Goal: Information Seeking & Learning: Learn about a topic

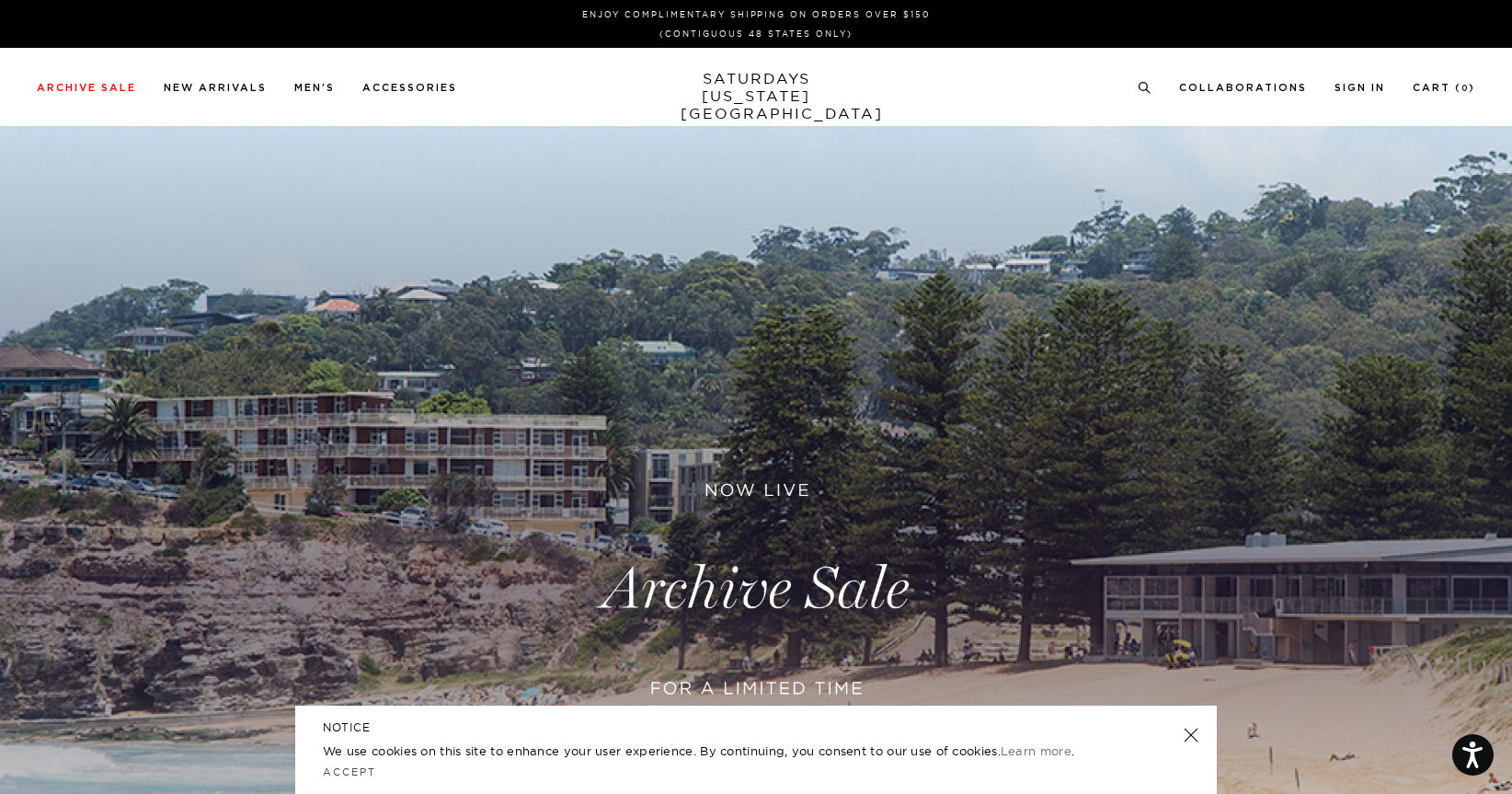
click at [715, 587] on link at bounding box center [756, 588] width 1512 height 926
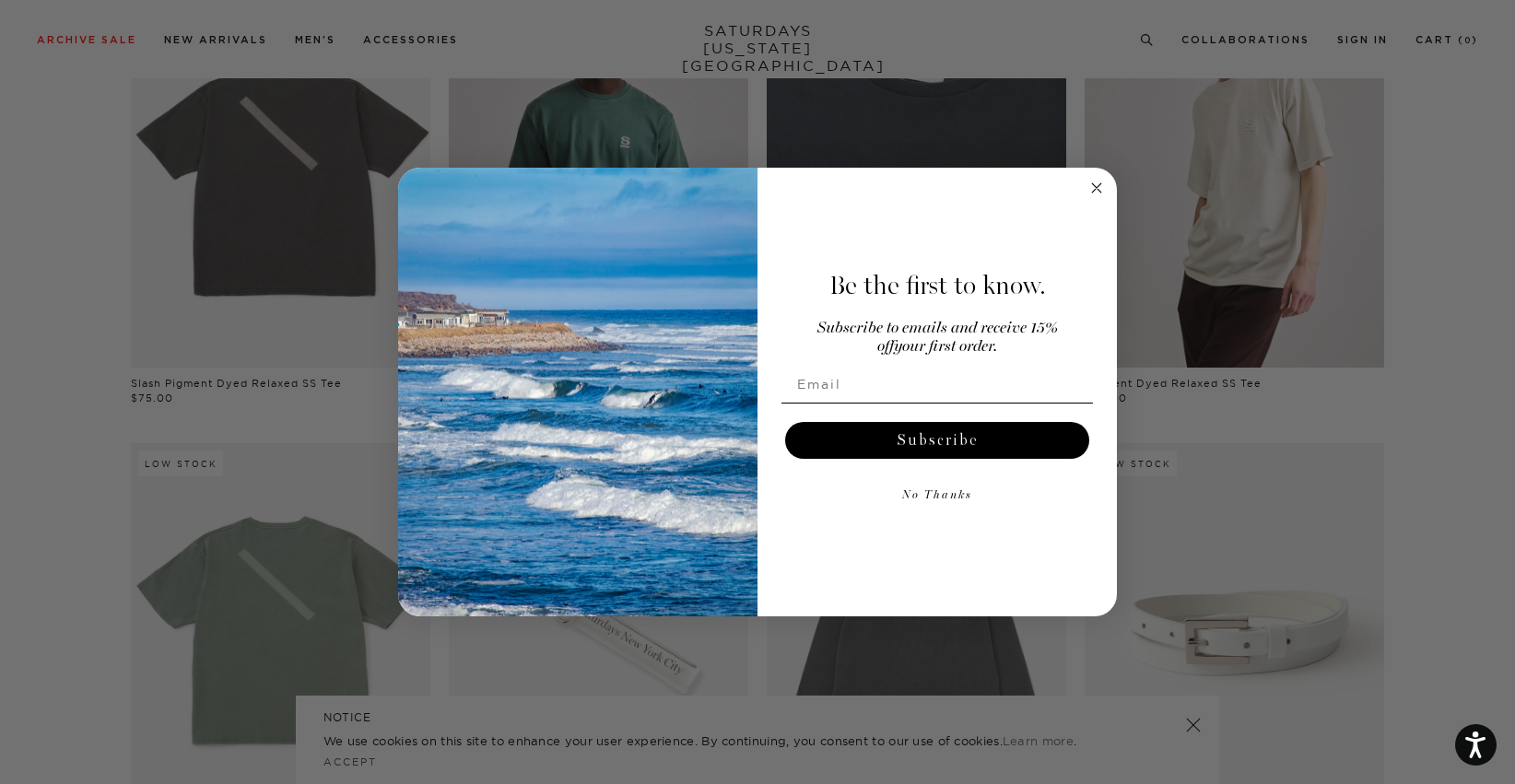
scroll to position [1138, 0]
click at [1095, 189] on icon "Close dialog" at bounding box center [1097, 188] width 9 height 9
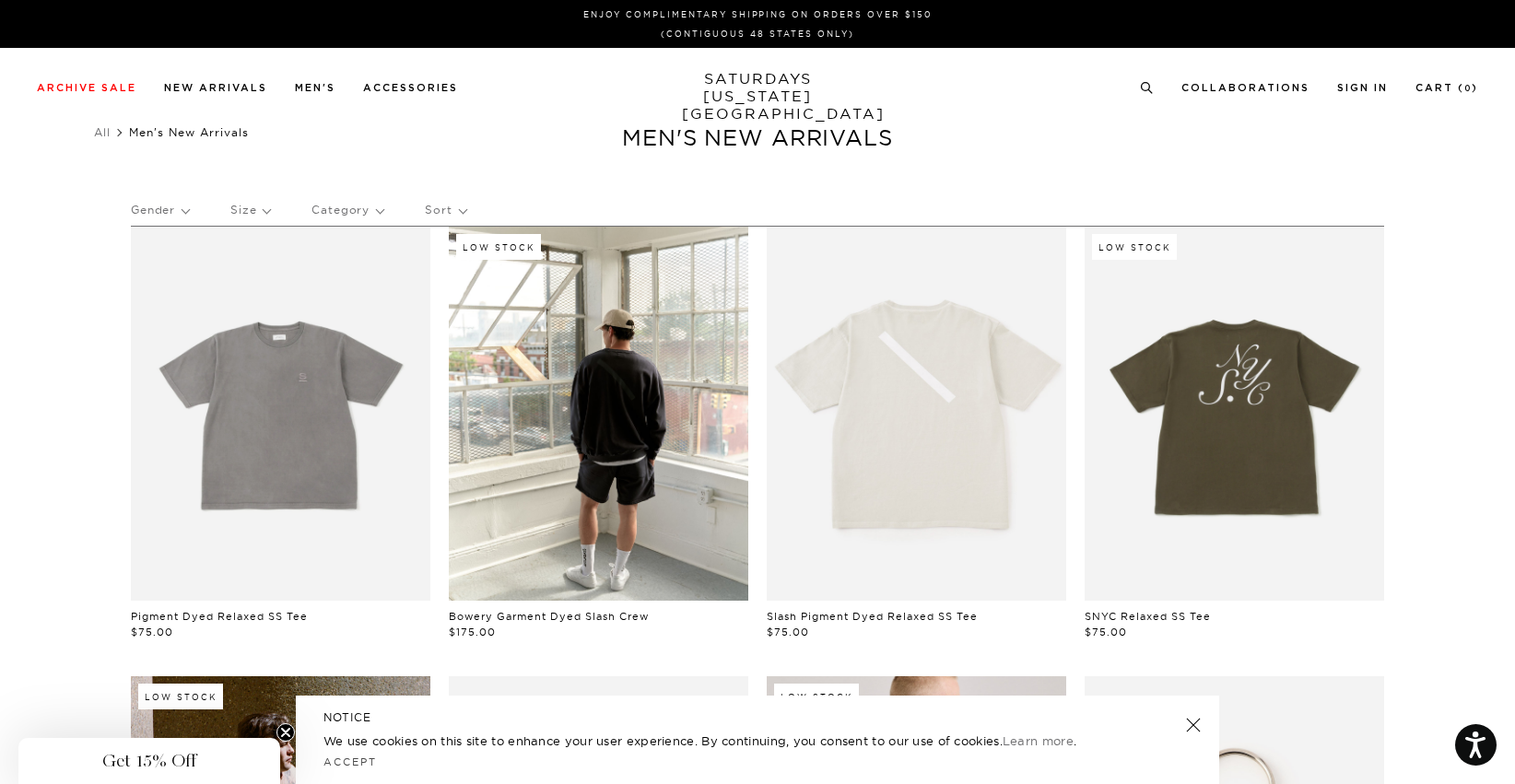
scroll to position [0, 2]
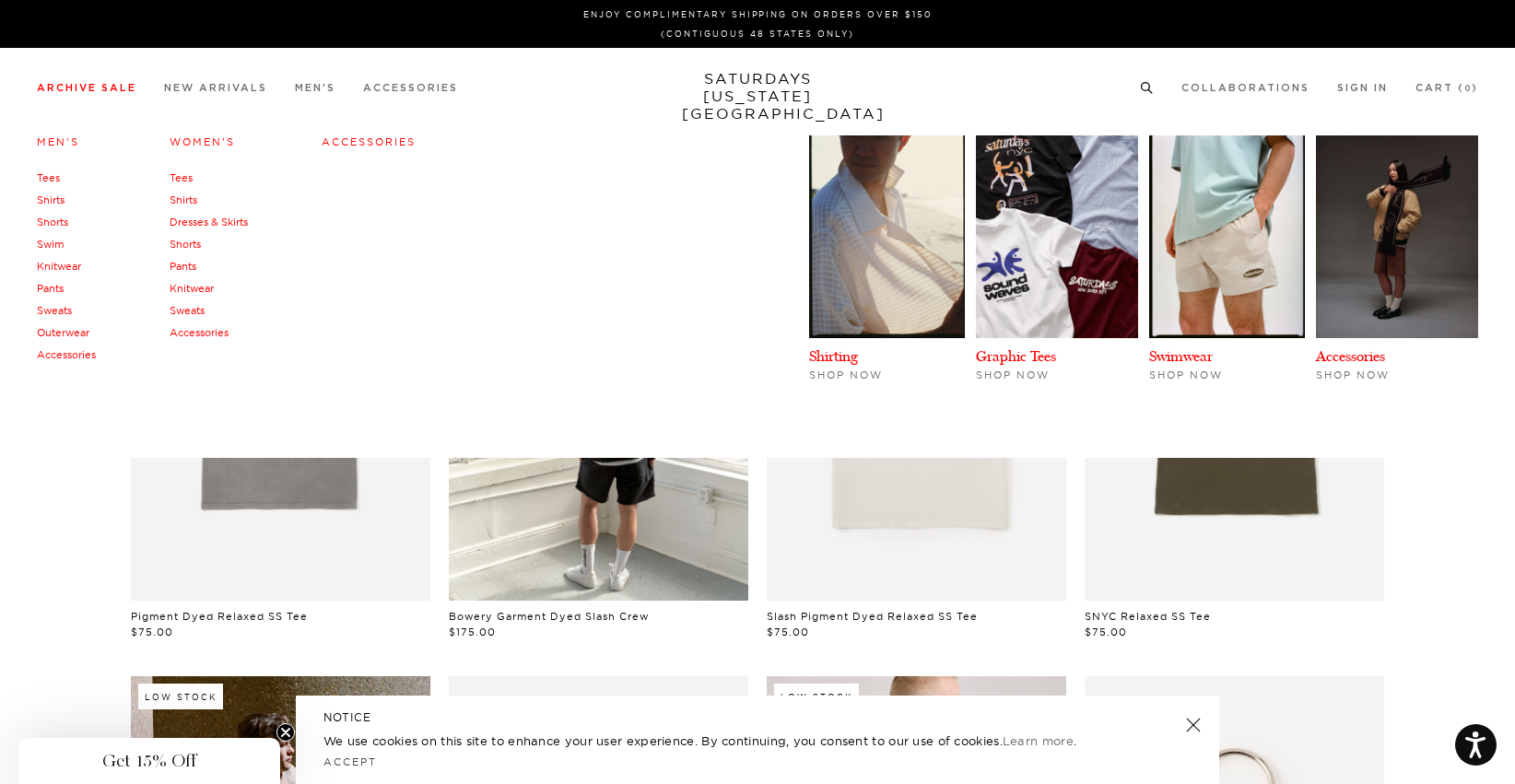
click at [51, 330] on link "Outerwear" at bounding box center [63, 332] width 53 height 13
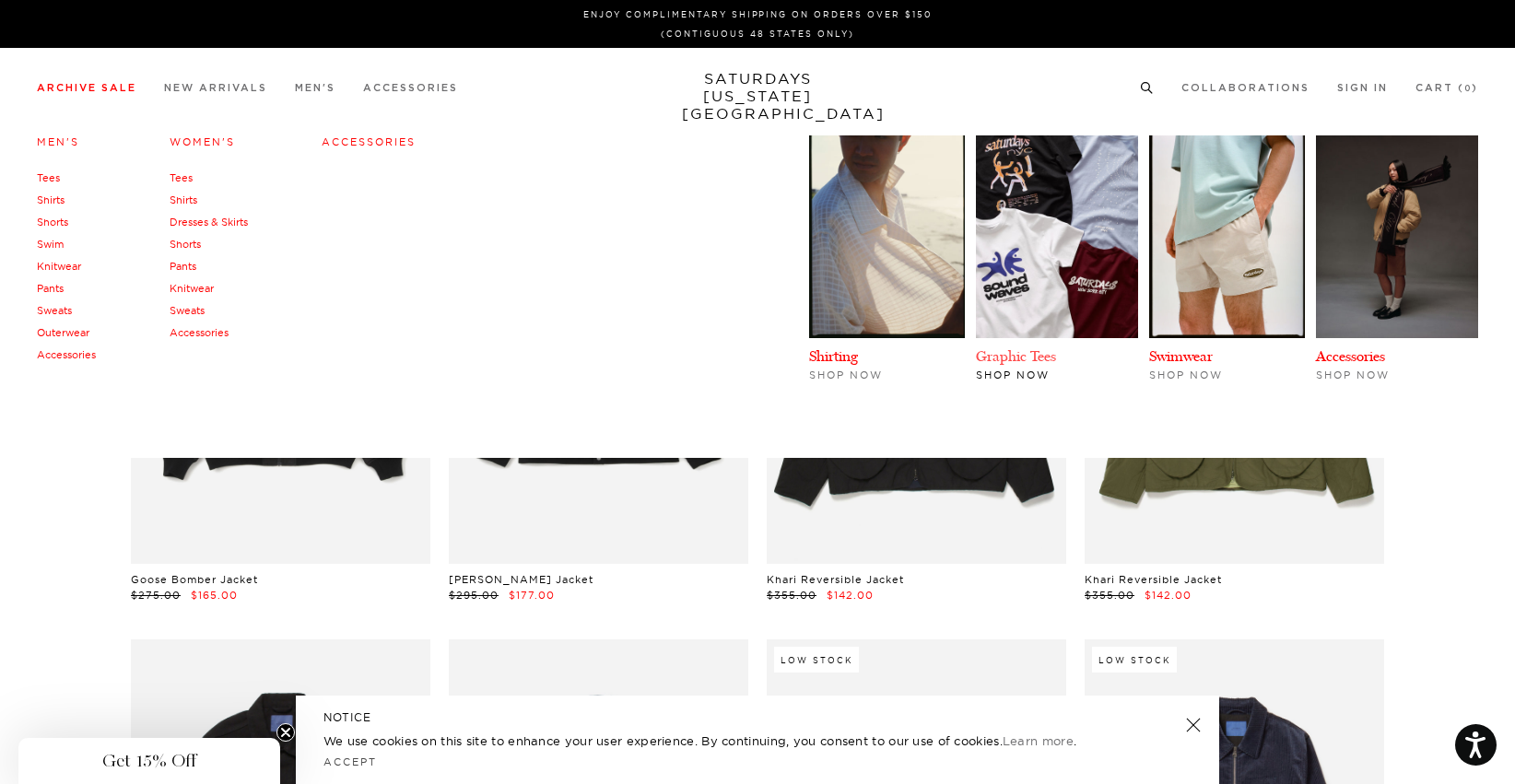
click at [1024, 361] on link "Graphic Tees" at bounding box center [1015, 356] width 80 height 18
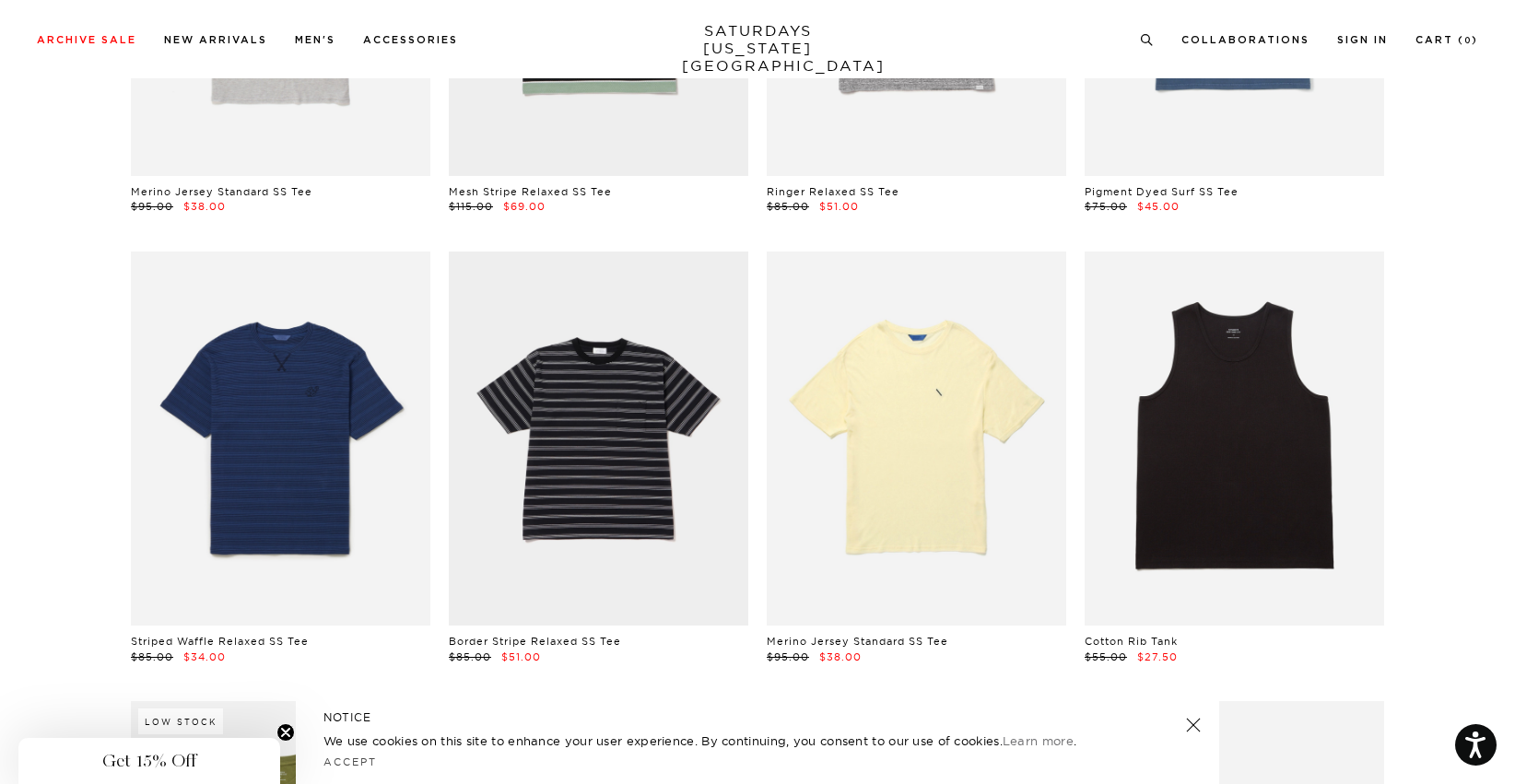
scroll to position [1782, 4]
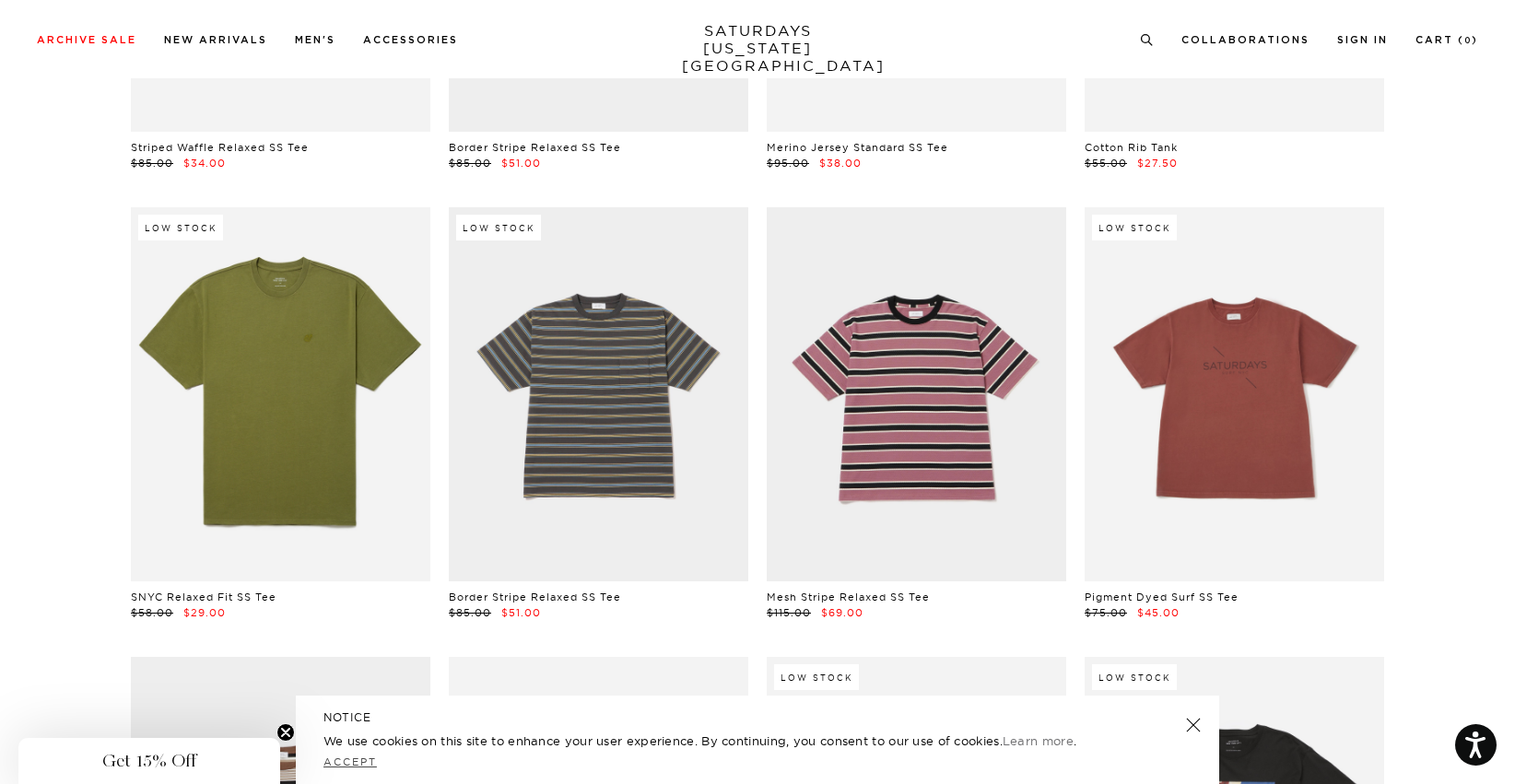
click at [356, 758] on link "Accept" at bounding box center [349, 761] width 54 height 13
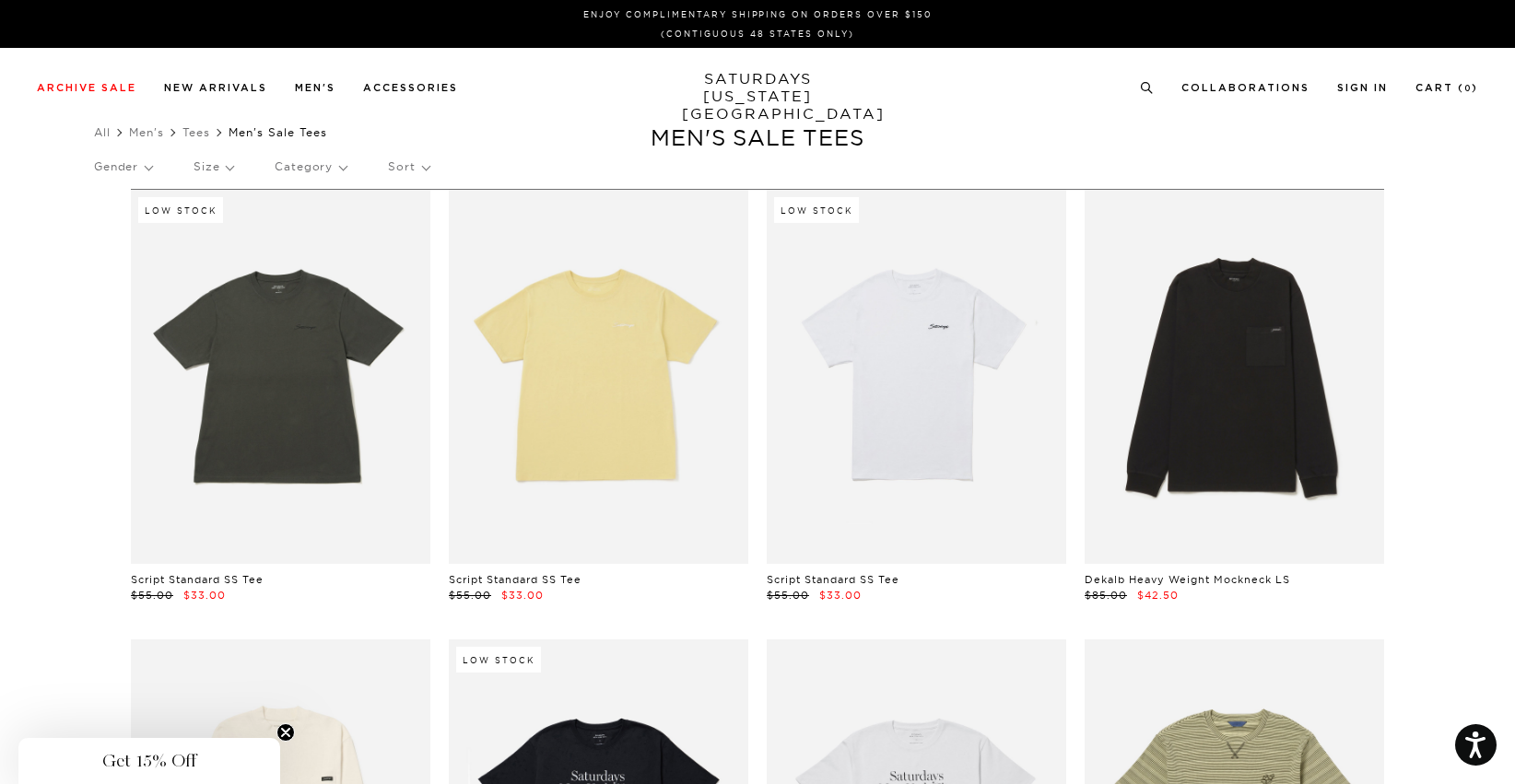
scroll to position [0, 4]
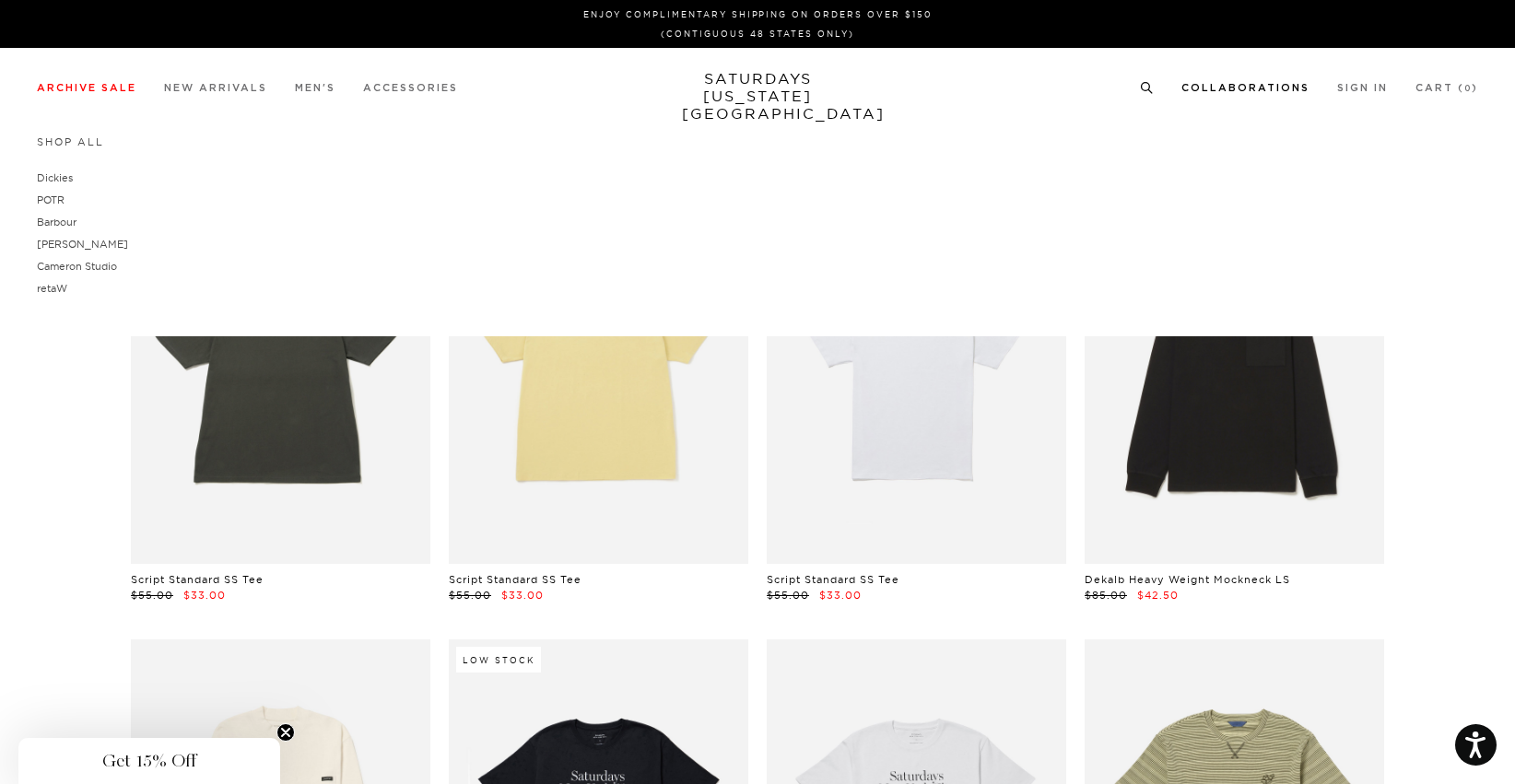
click at [1189, 91] on link "Collaborations" at bounding box center [1246, 88] width 128 height 10
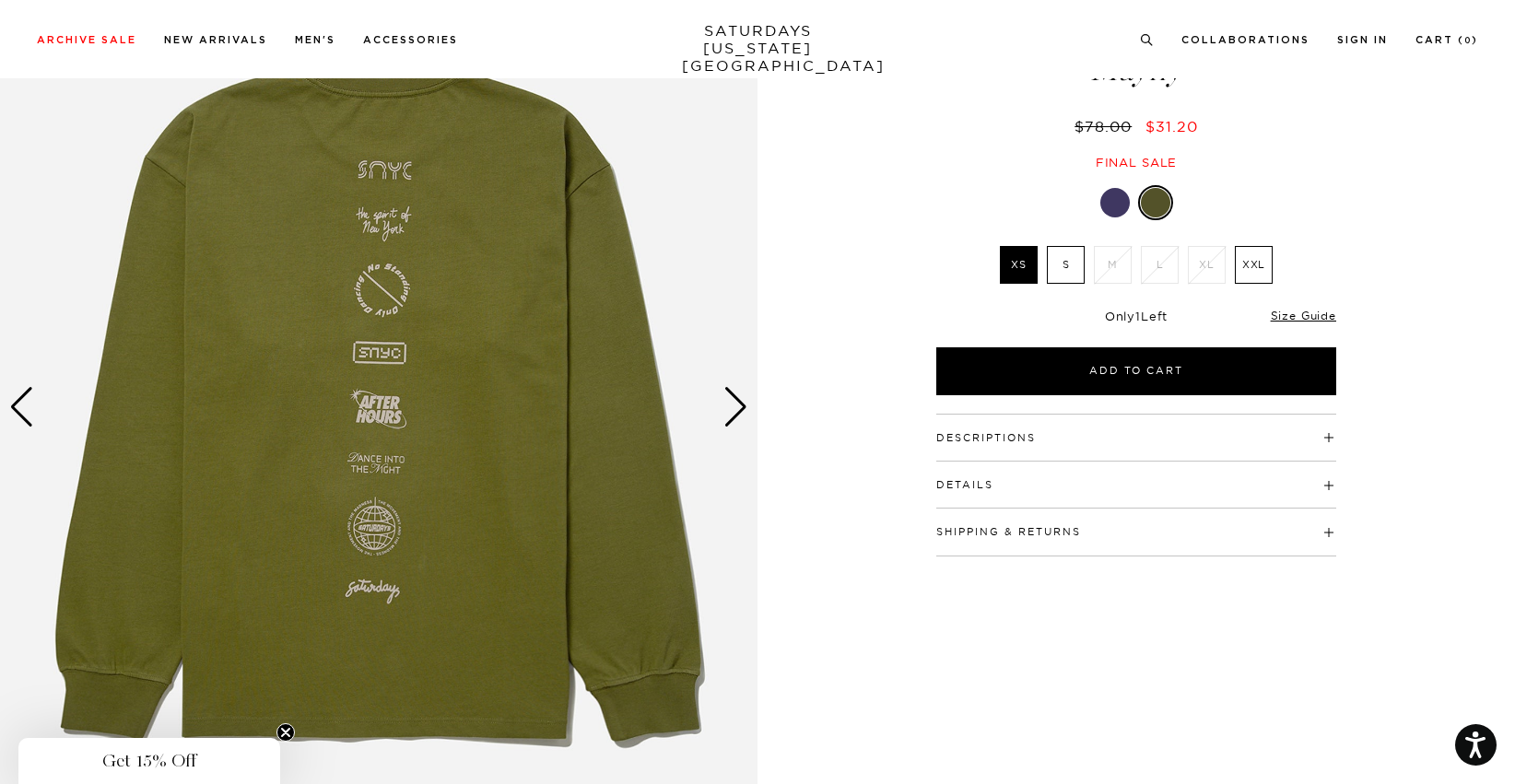
scroll to position [162, 0]
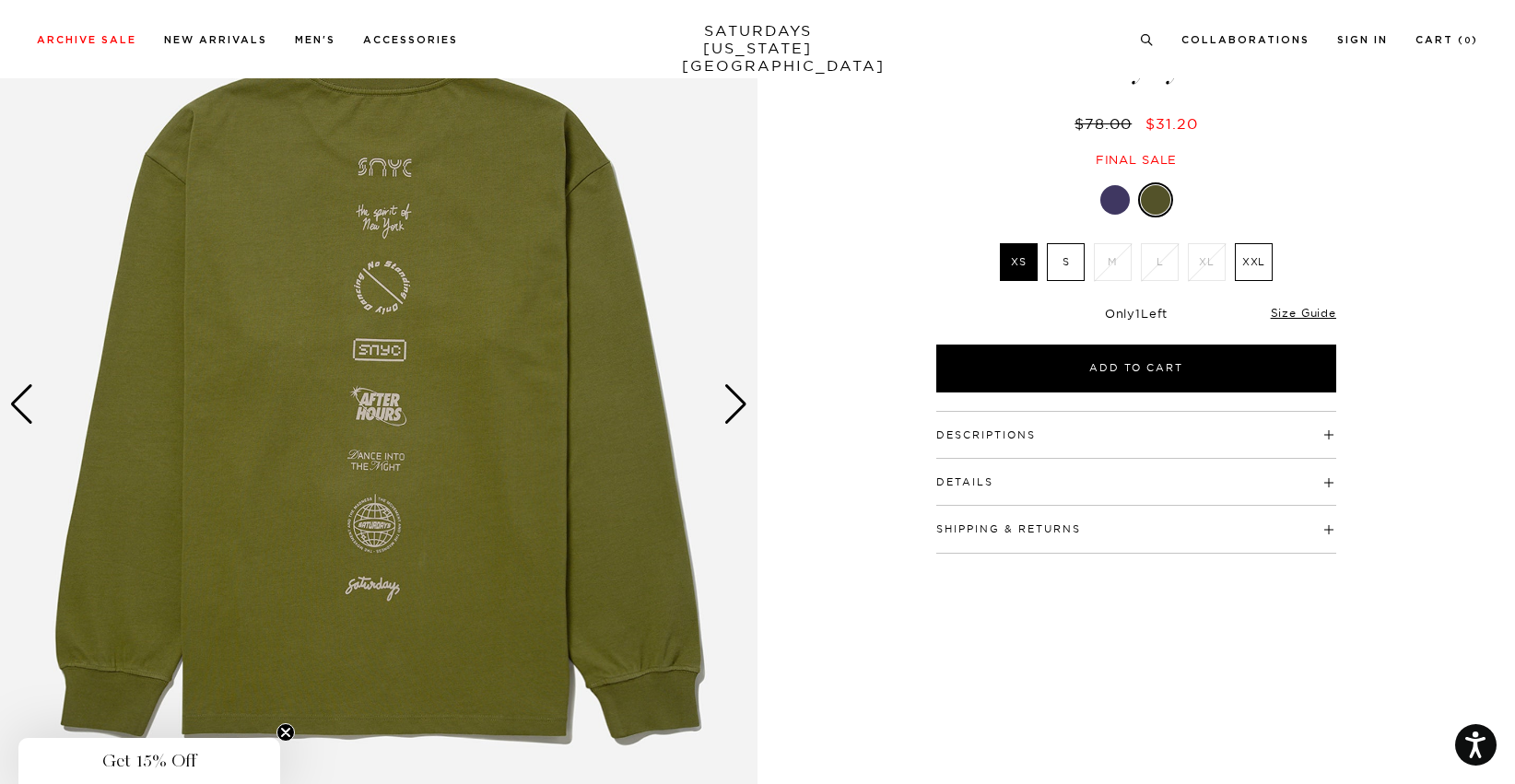
click at [735, 406] on div "Next slide" at bounding box center [735, 404] width 24 height 40
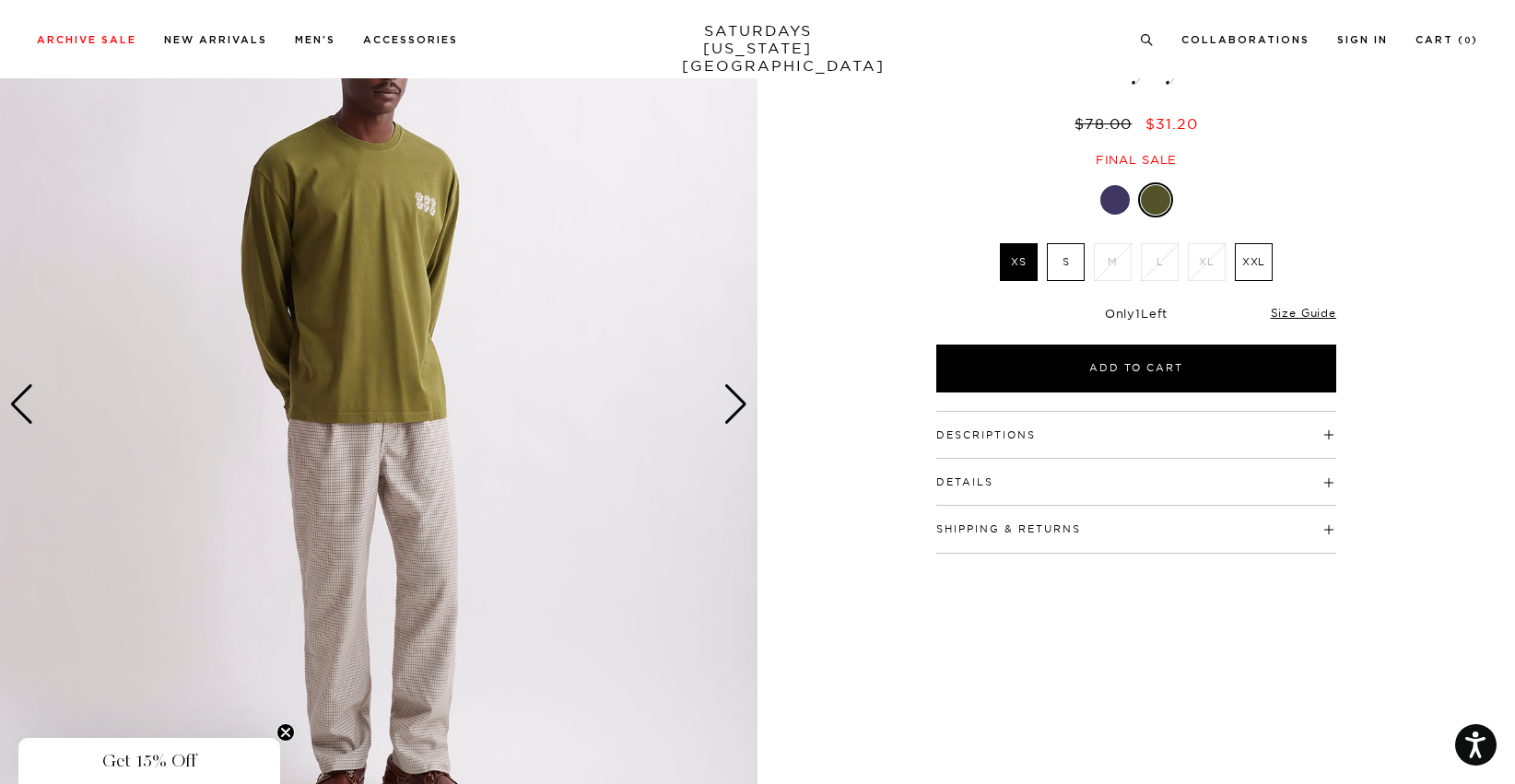
click at [735, 406] on div "Next slide" at bounding box center [735, 404] width 24 height 40
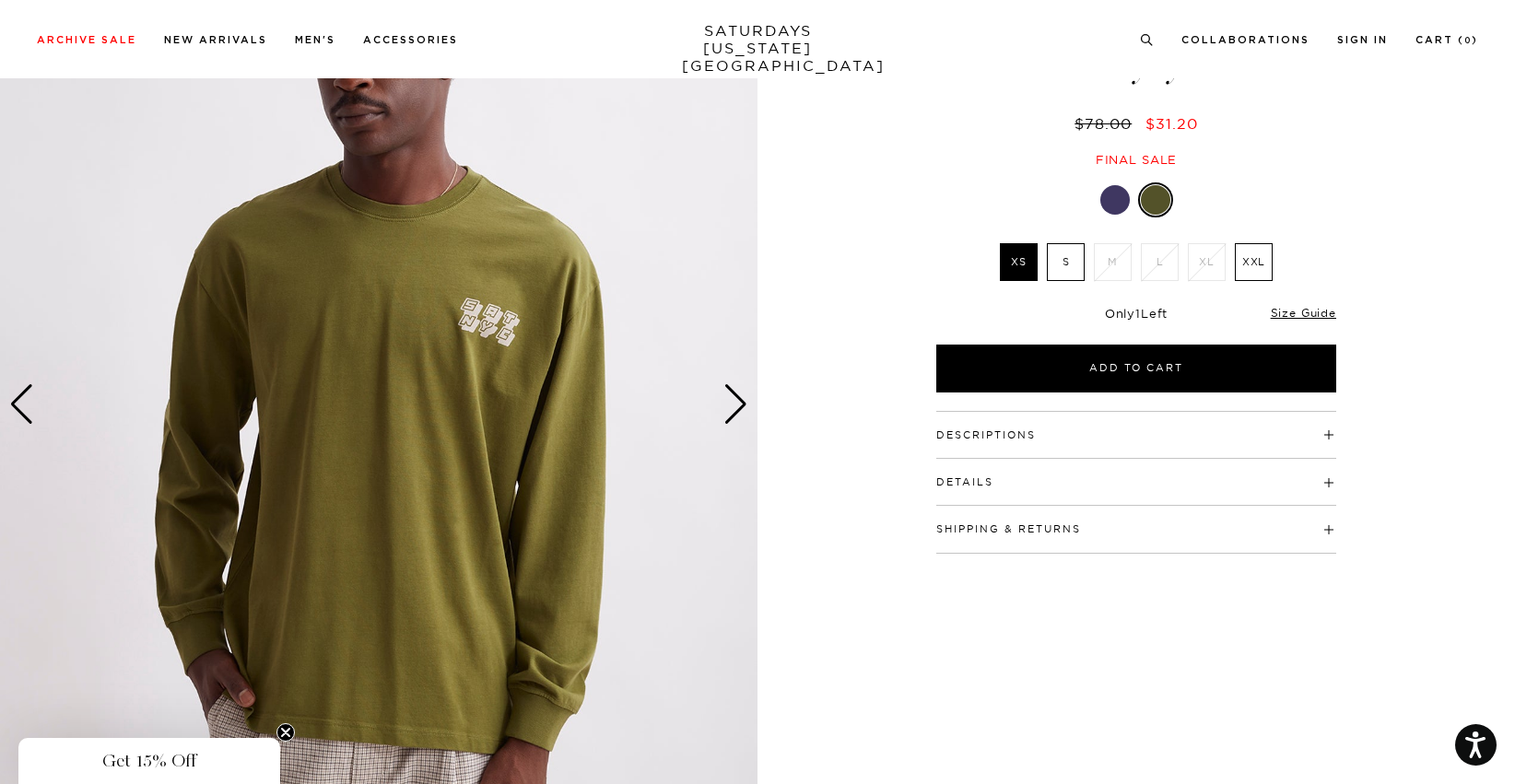
click at [735, 406] on div "Next slide" at bounding box center [735, 404] width 24 height 40
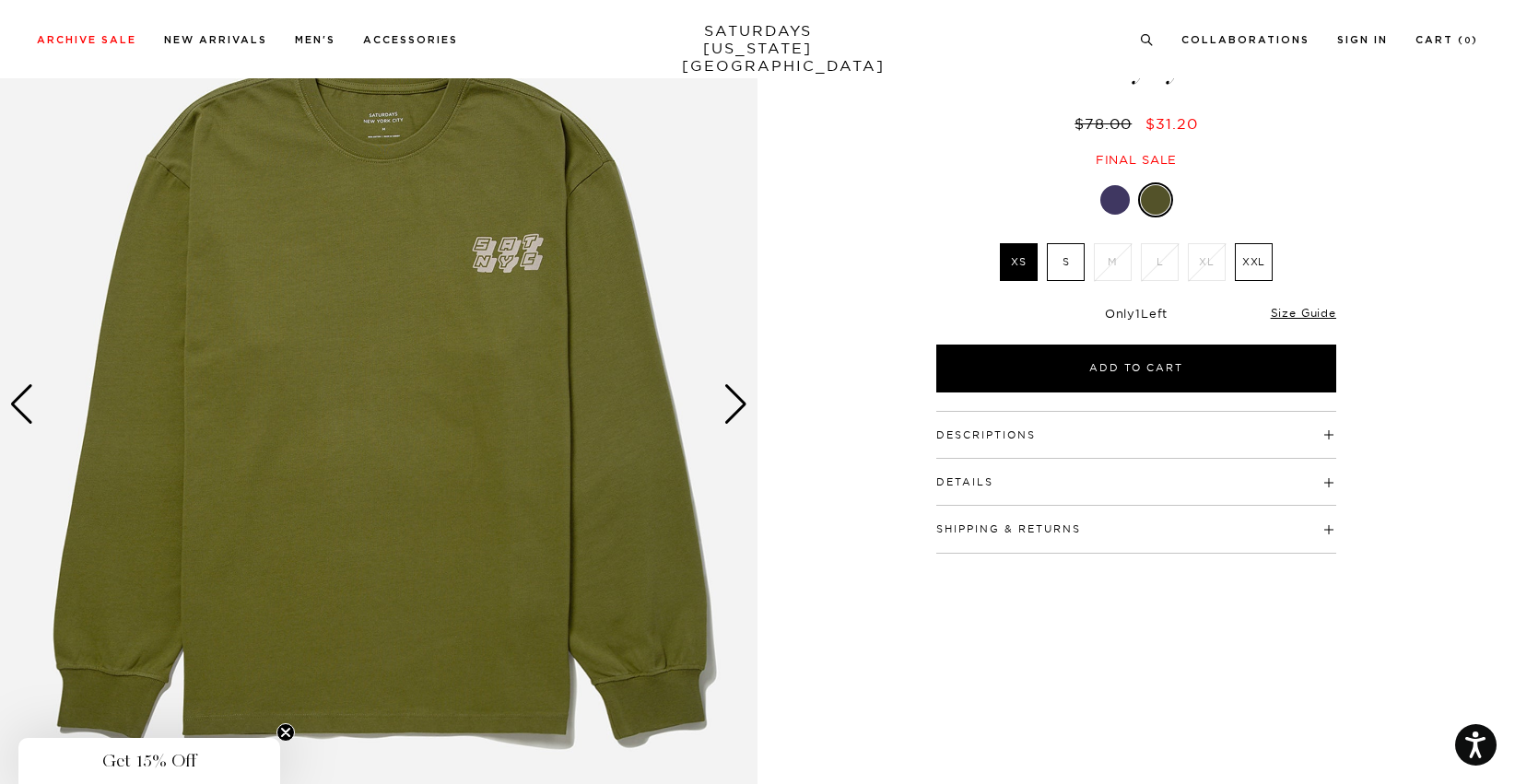
click at [735, 406] on div "Next slide" at bounding box center [735, 404] width 24 height 40
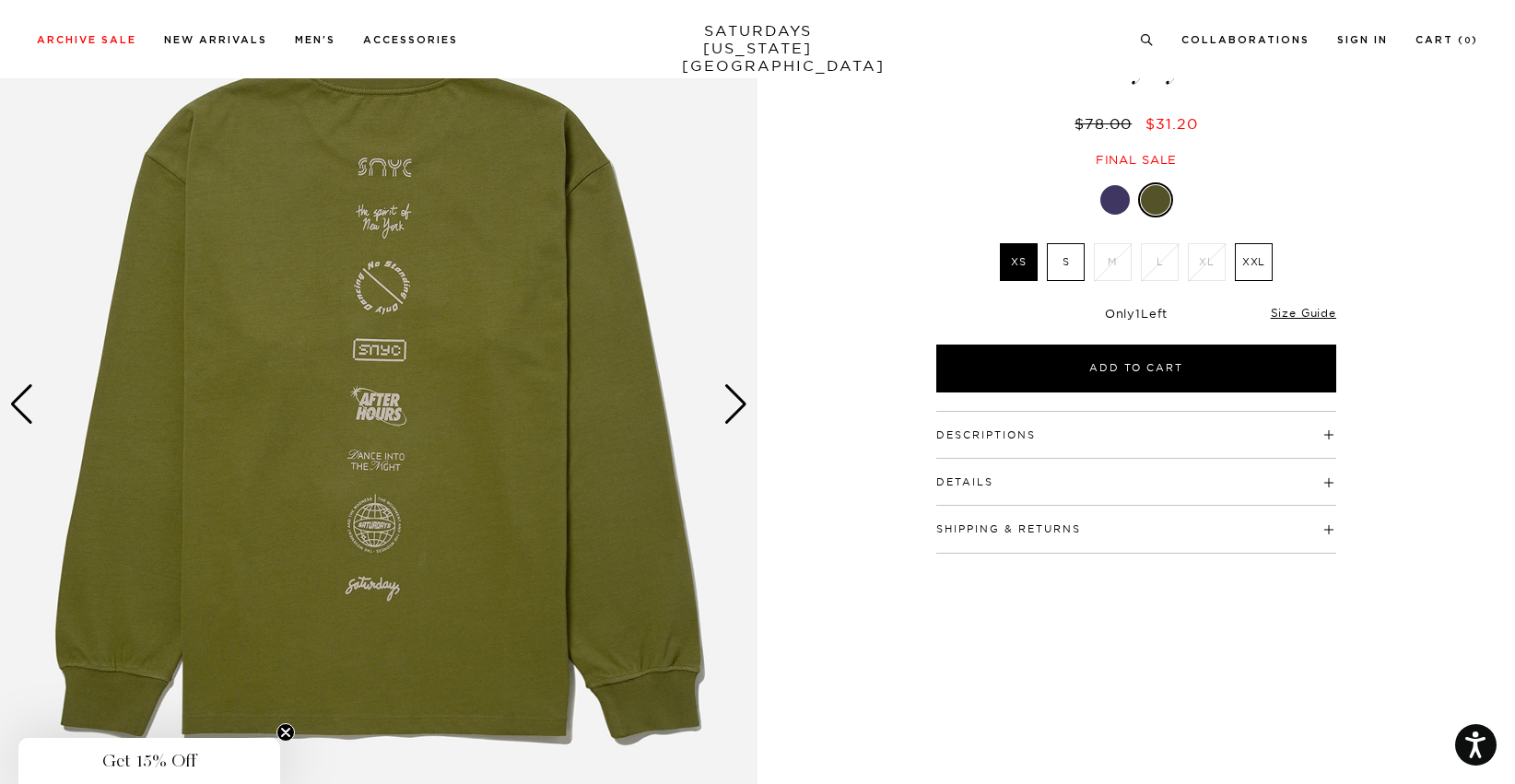
click at [735, 406] on div "Next slide" at bounding box center [735, 404] width 24 height 40
